Goal: Find specific page/section: Find specific page/section

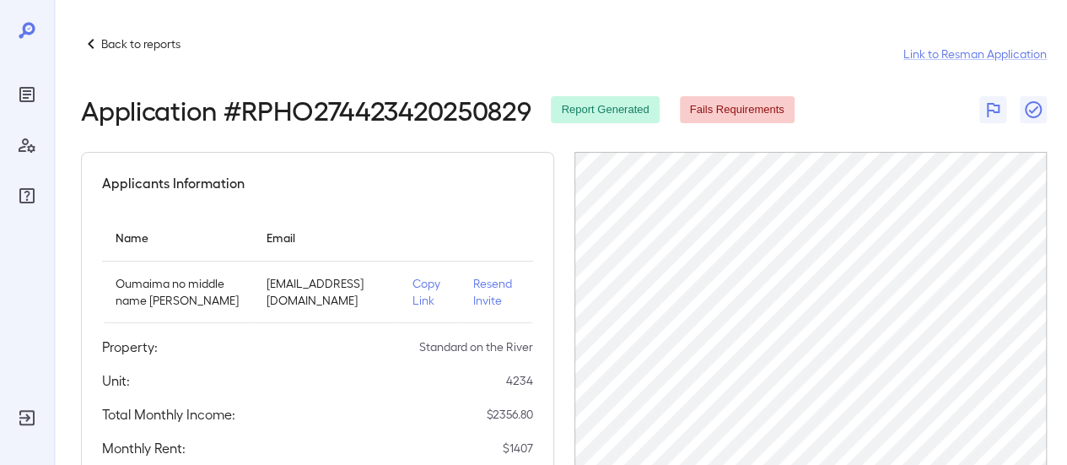
click at [92, 42] on icon at bounding box center [91, 44] width 20 height 20
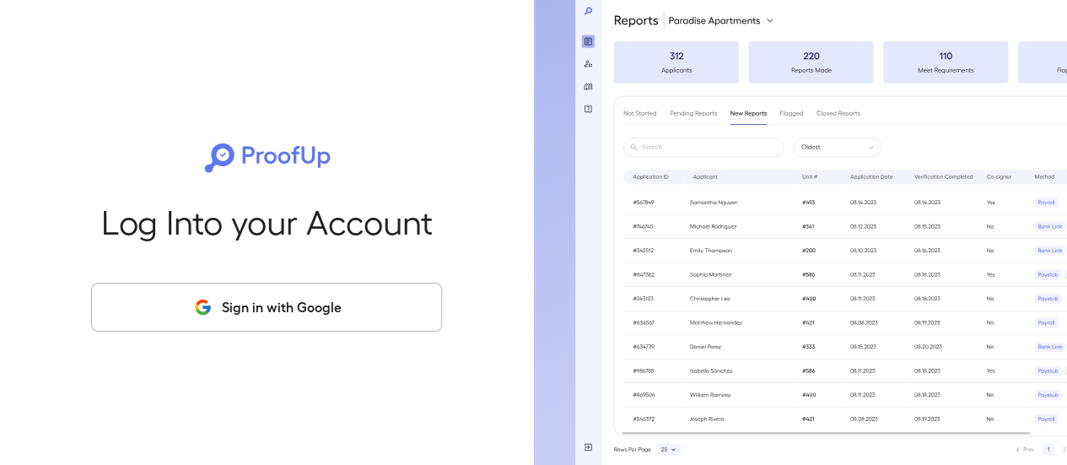
click at [305, 306] on button "Sign in with Google" at bounding box center [266, 306] width 351 height 49
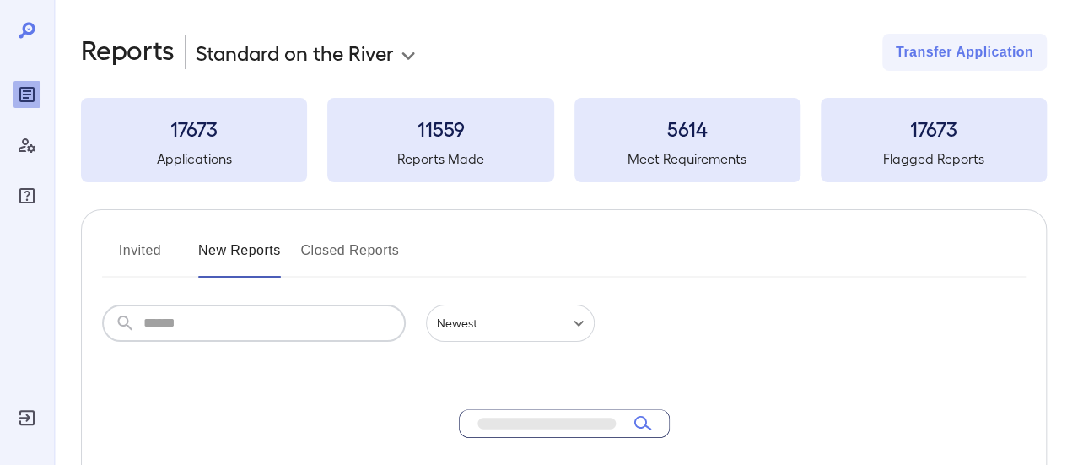
click at [207, 325] on input "text" at bounding box center [274, 322] width 262 height 37
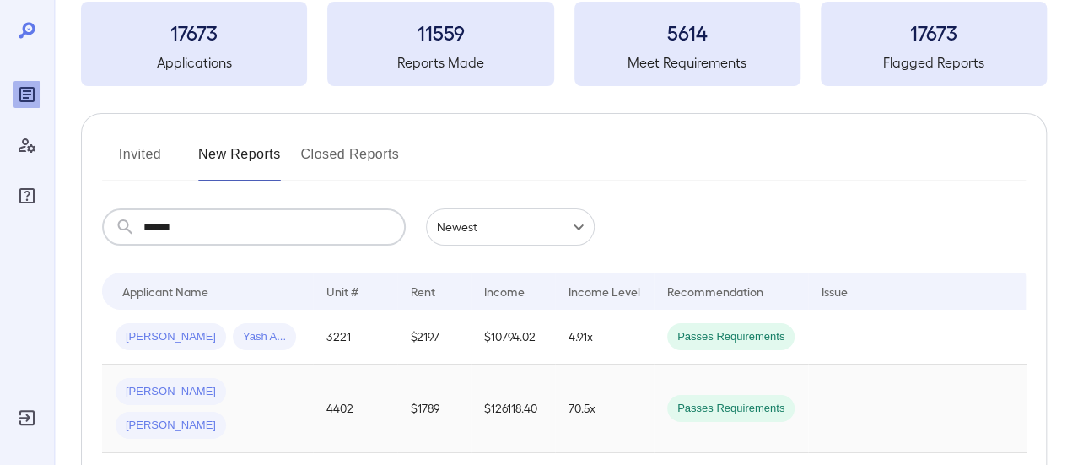
scroll to position [180, 0]
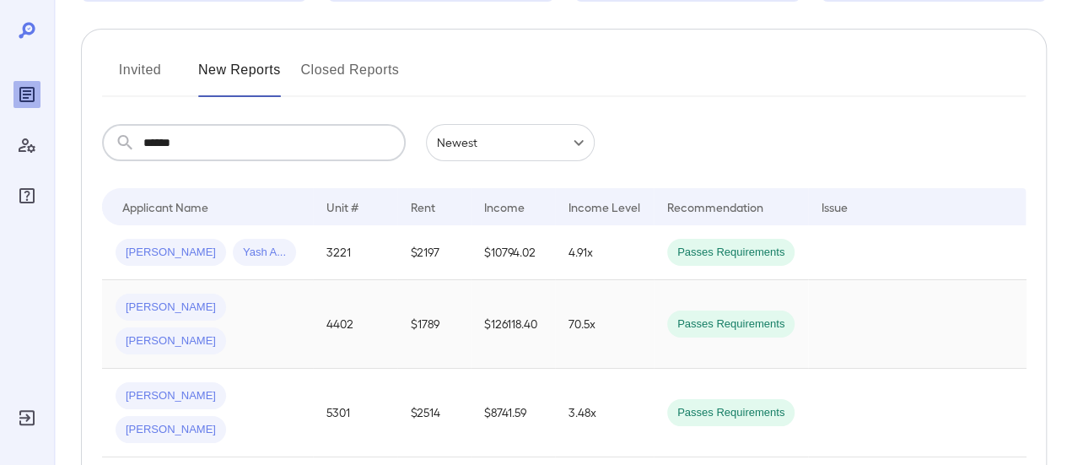
type input "******"
click at [149, 309] on span "JAVIER I..." at bounding box center [171, 307] width 110 height 16
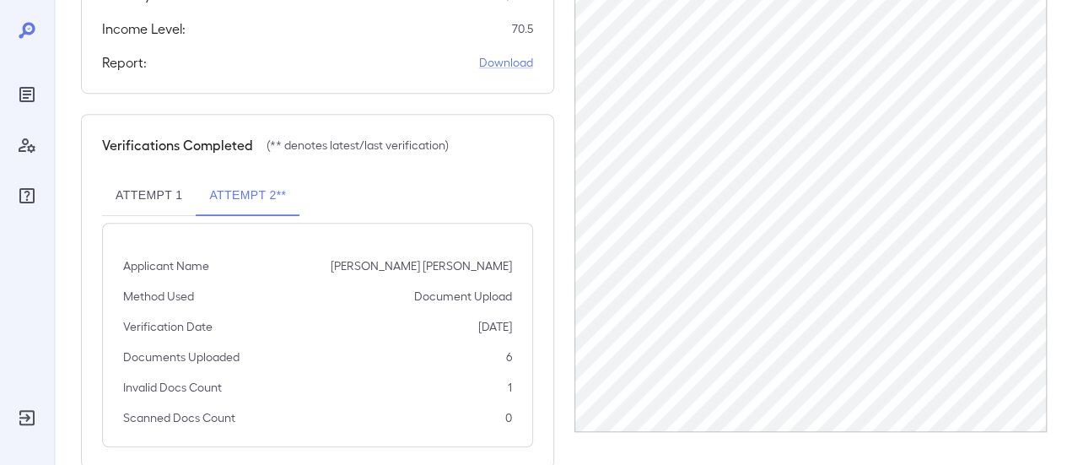
scroll to position [481, 0]
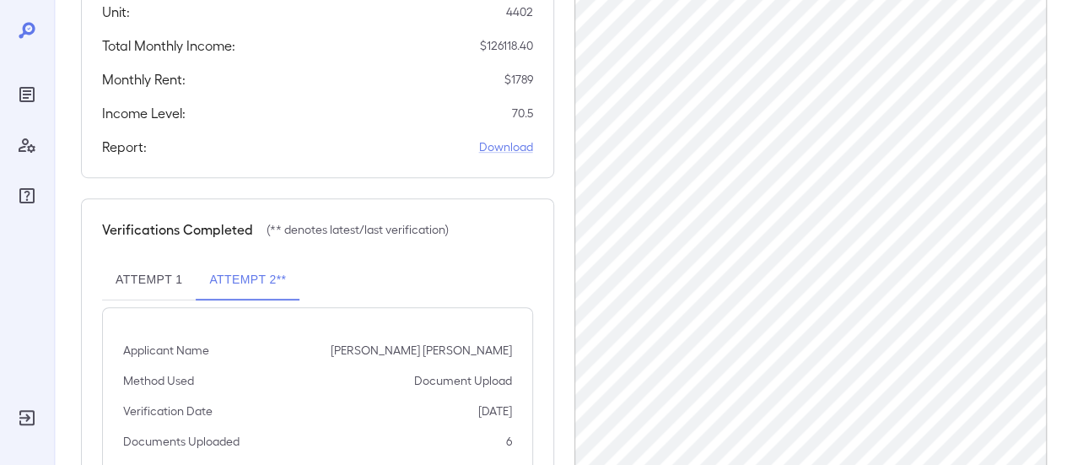
click at [148, 260] on button "Attempt 1" at bounding box center [149, 280] width 94 height 40
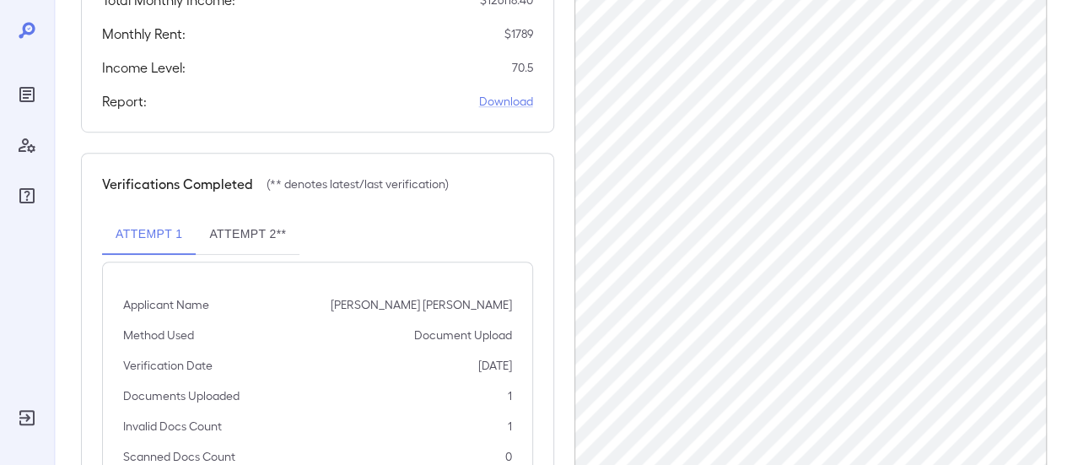
scroll to position [565, 0]
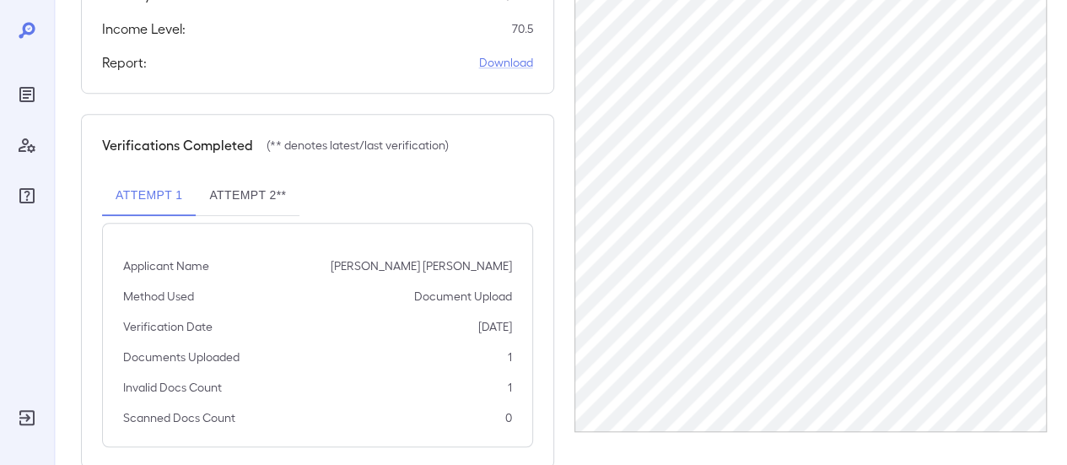
click at [239, 175] on button "Attempt 2**" at bounding box center [248, 195] width 104 height 40
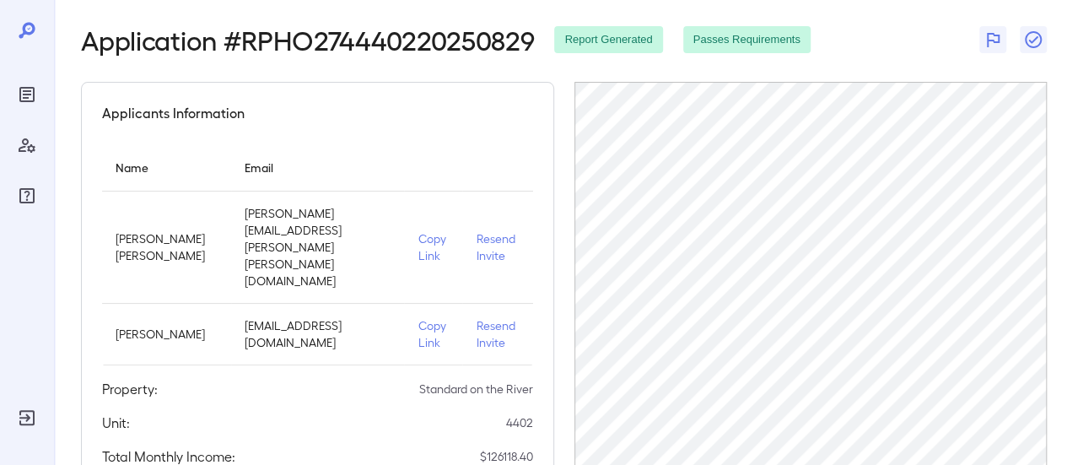
scroll to position [0, 0]
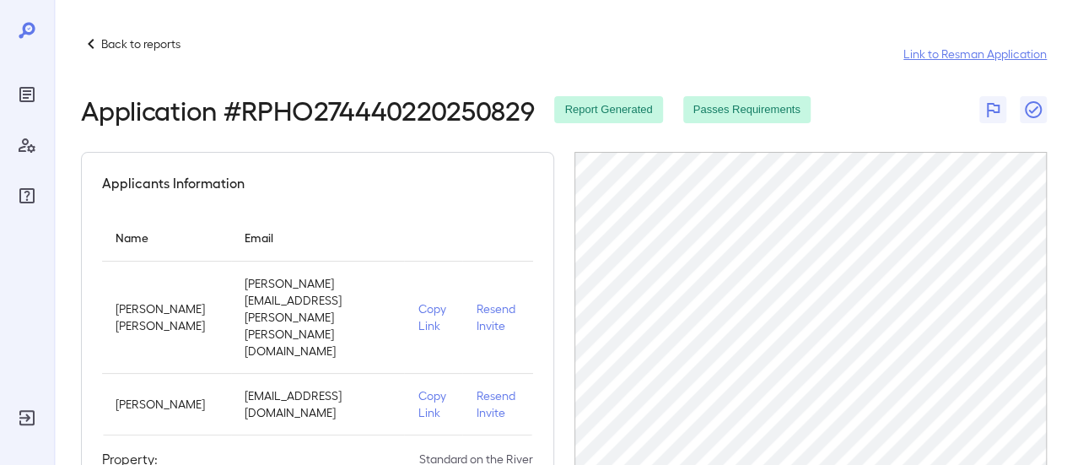
click at [928, 60] on link "Link to Resman Application" at bounding box center [974, 54] width 143 height 17
